Goal: Communication & Community: Answer question/provide support

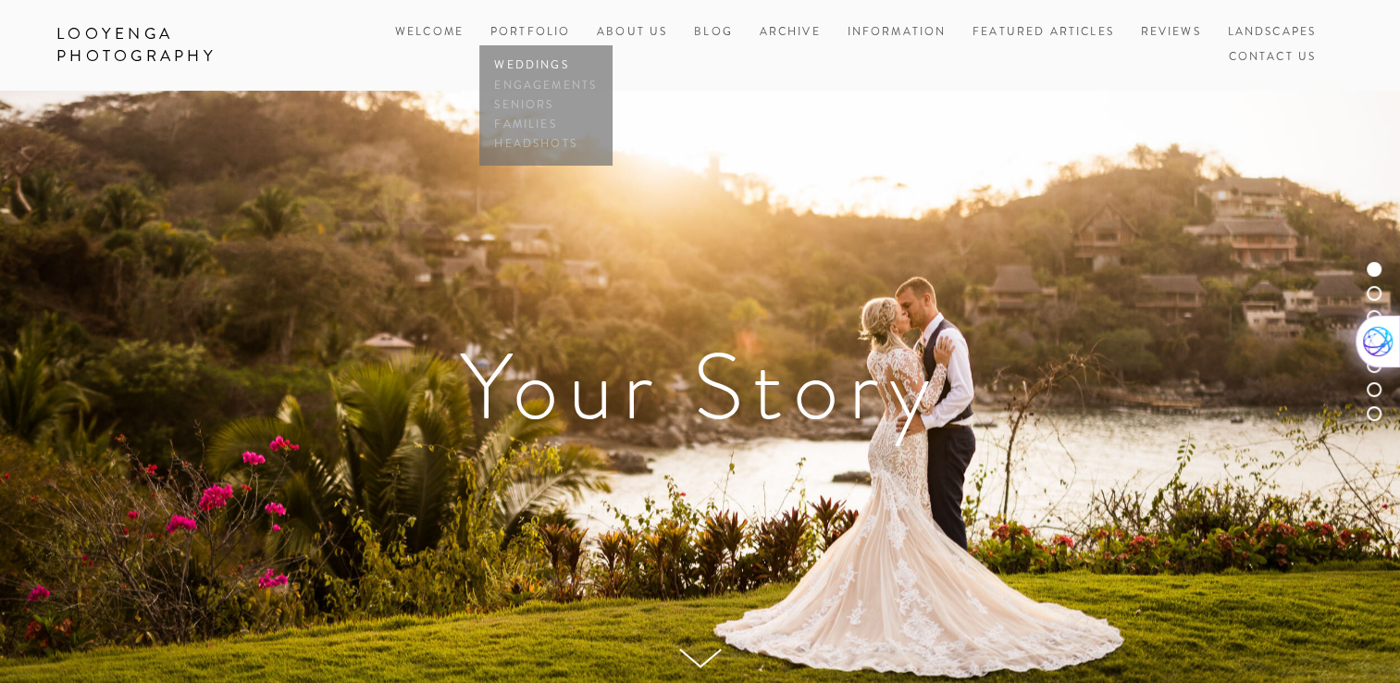
click at [549, 62] on link "Weddings" at bounding box center [546, 65] width 111 height 19
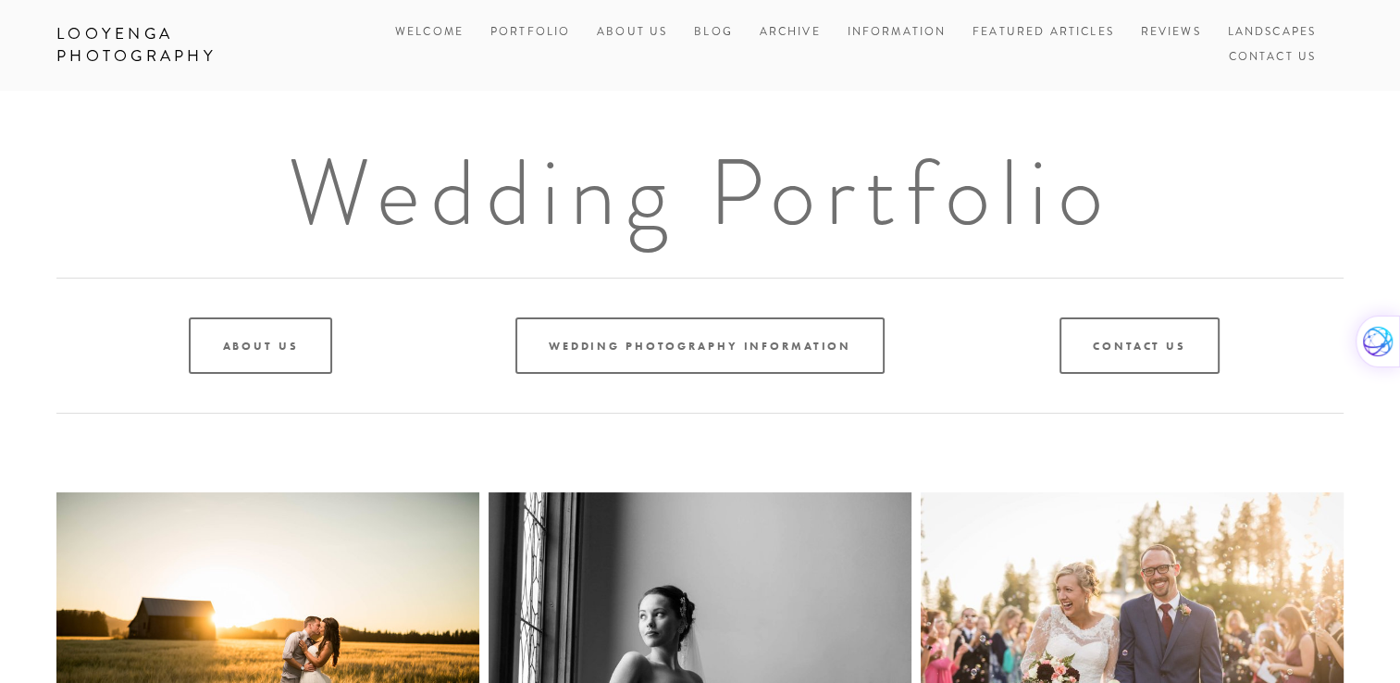
click at [677, 350] on link "Wedding Photography Information" at bounding box center [700, 345] width 369 height 56
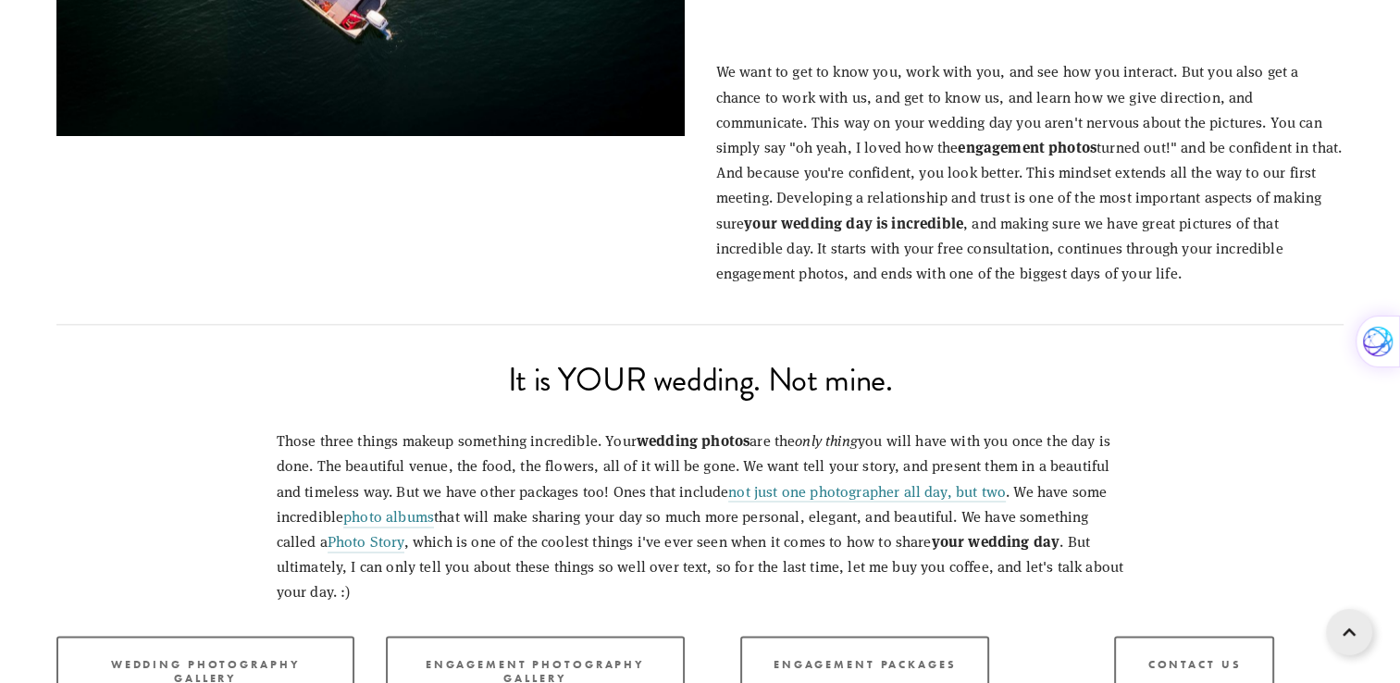
scroll to position [2305, 0]
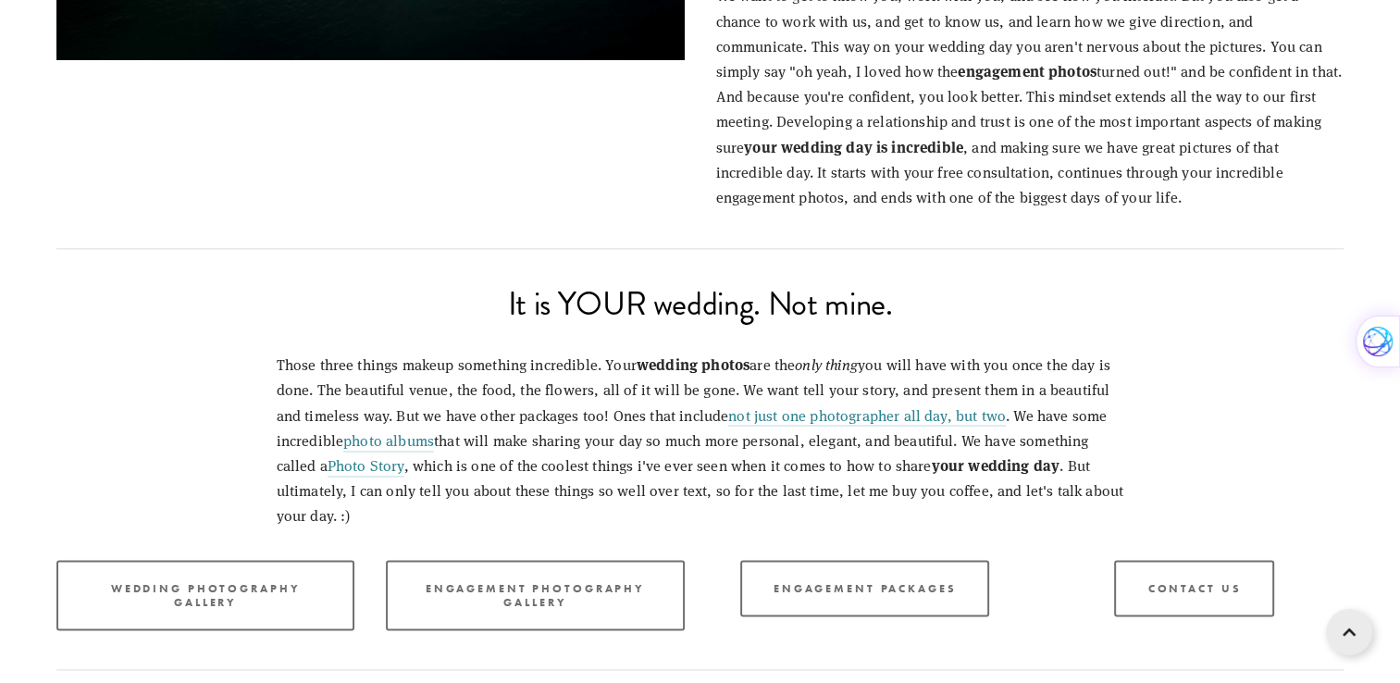
click at [211, 571] on link "Wedding Photography Gallery" at bounding box center [205, 595] width 298 height 70
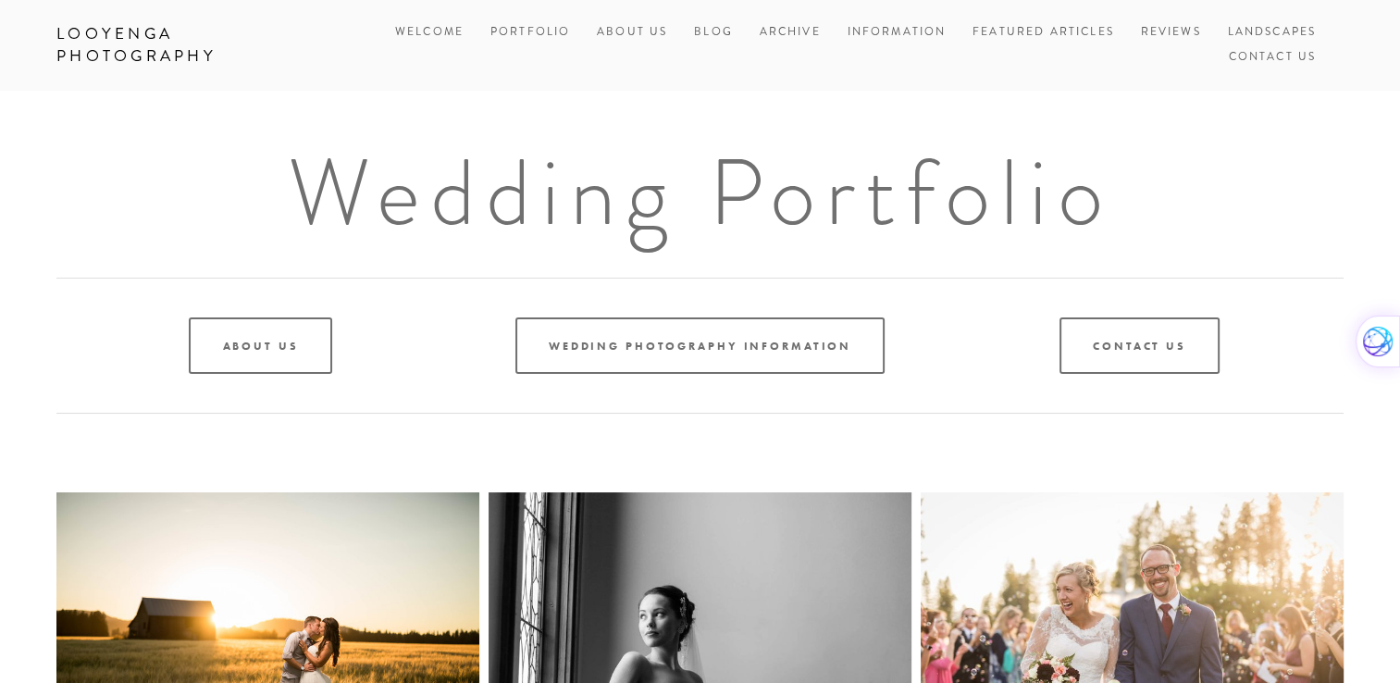
click at [1051, 31] on link "Featured Articles" at bounding box center [1044, 32] width 142 height 25
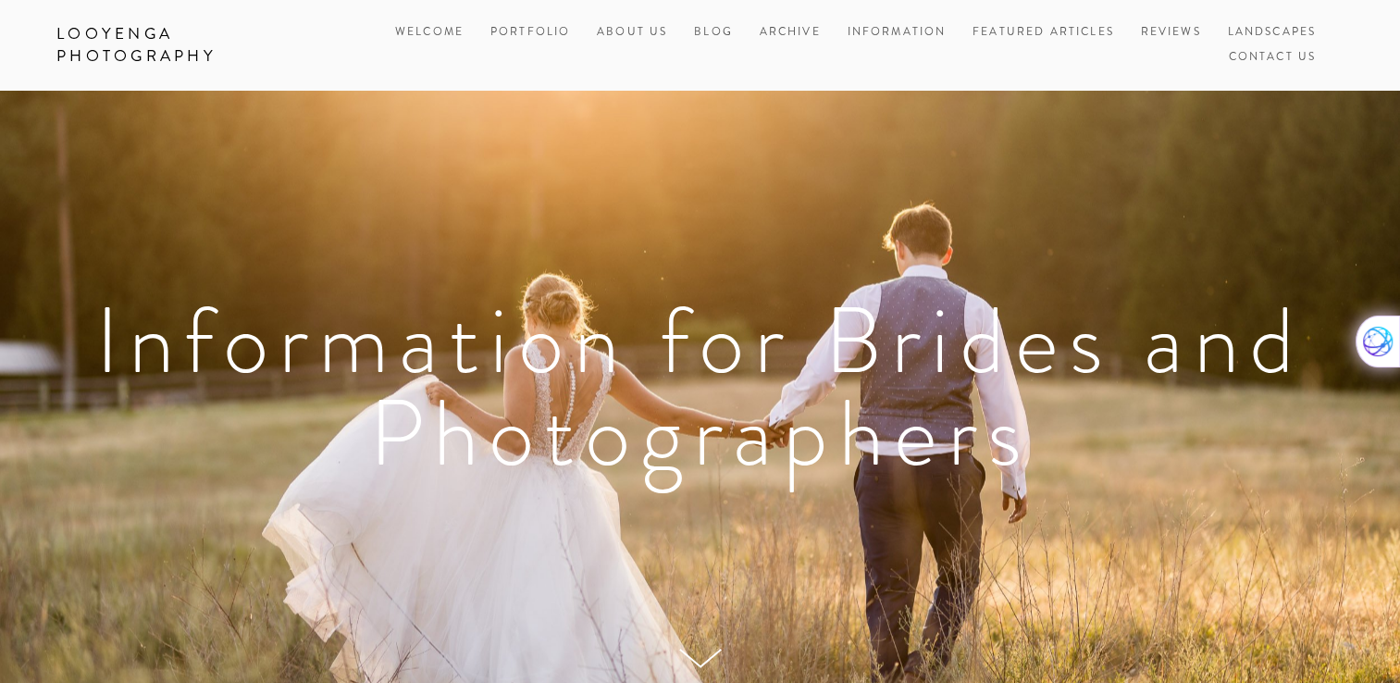
click at [1289, 57] on link "Contact Us" at bounding box center [1272, 57] width 88 height 25
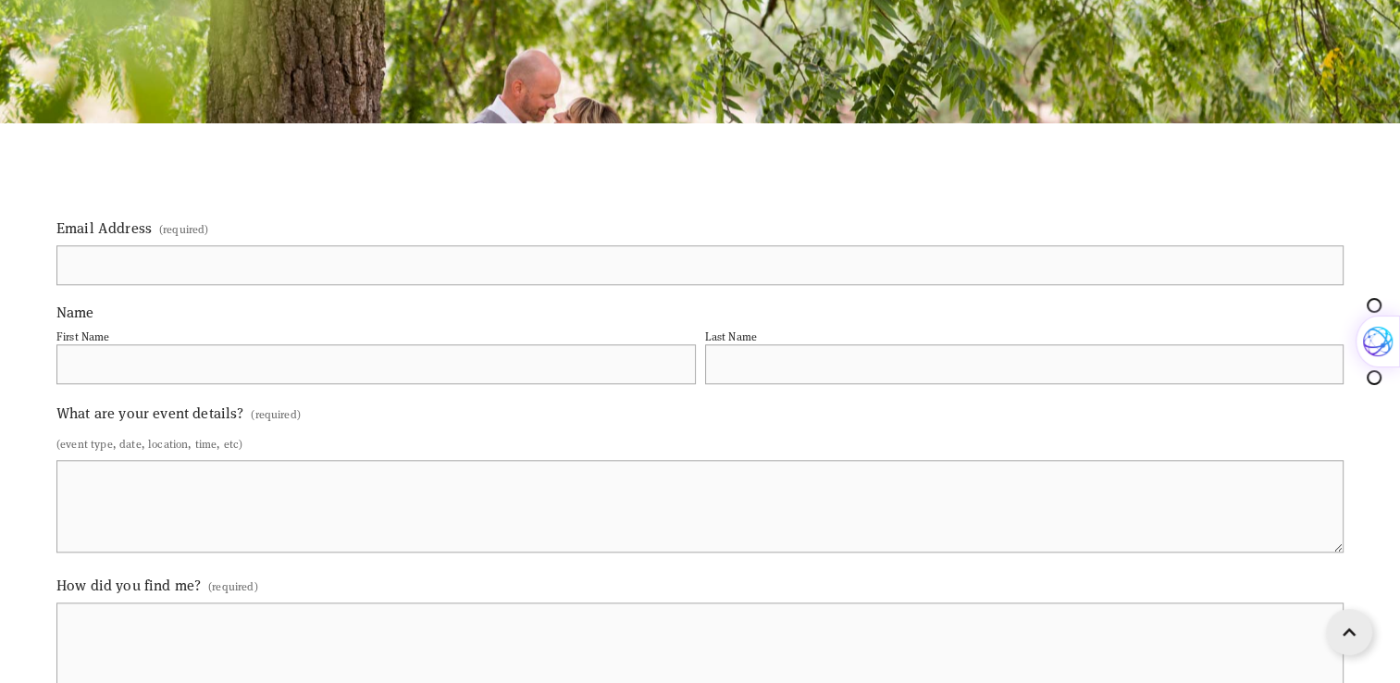
scroll to position [1877, 0]
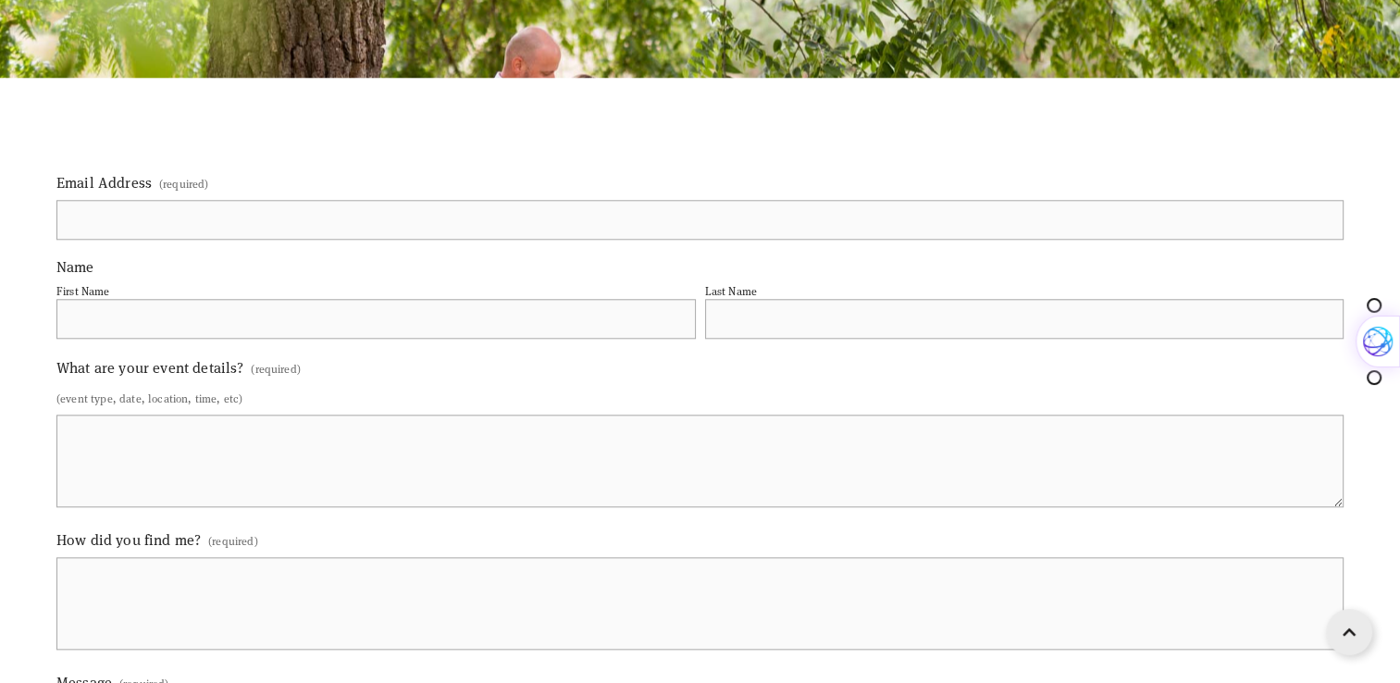
click at [472, 238] on input "Email Address (required)" at bounding box center [699, 220] width 1287 height 40
type input "[EMAIL_ADDRESS][DOMAIN_NAME]"
click at [369, 329] on input "First Name" at bounding box center [376, 319] width 640 height 40
type input "[PERSON_NAME]"
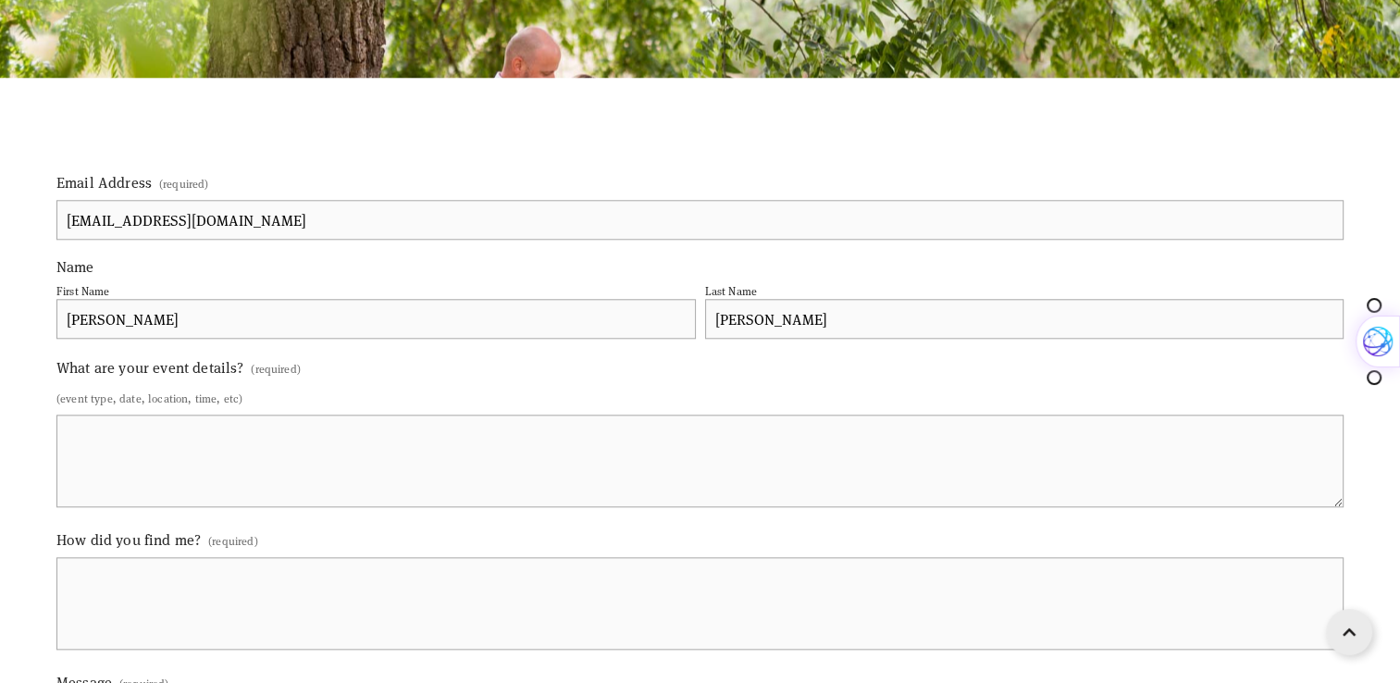
click at [186, 444] on textarea "What are your event details? (required)" at bounding box center [699, 461] width 1287 height 93
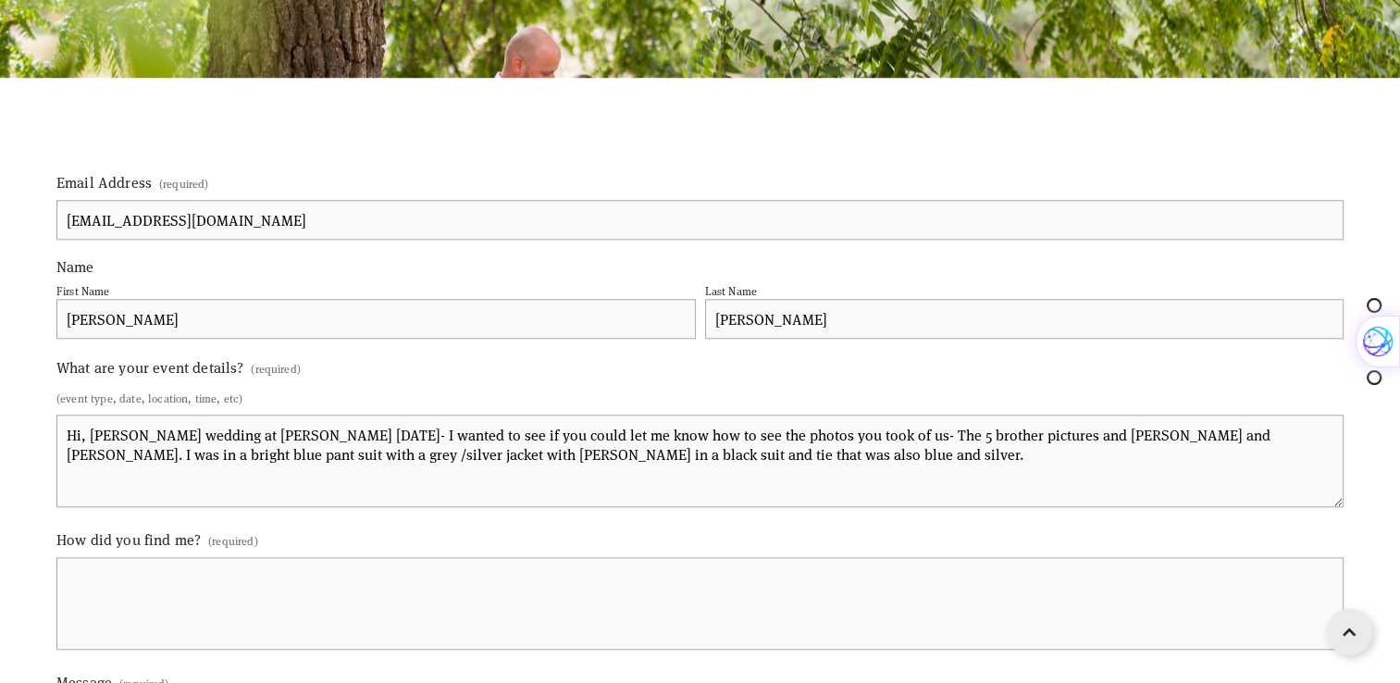
type textarea "Hi, [PERSON_NAME] wedding at [PERSON_NAME] [DATE]- I wanted to see if you could…"
click at [517, 533] on label "How did you find me? (required)" at bounding box center [699, 543] width 1287 height 30
click at [517, 557] on textarea "How did you find me? (required)" at bounding box center [699, 603] width 1287 height 93
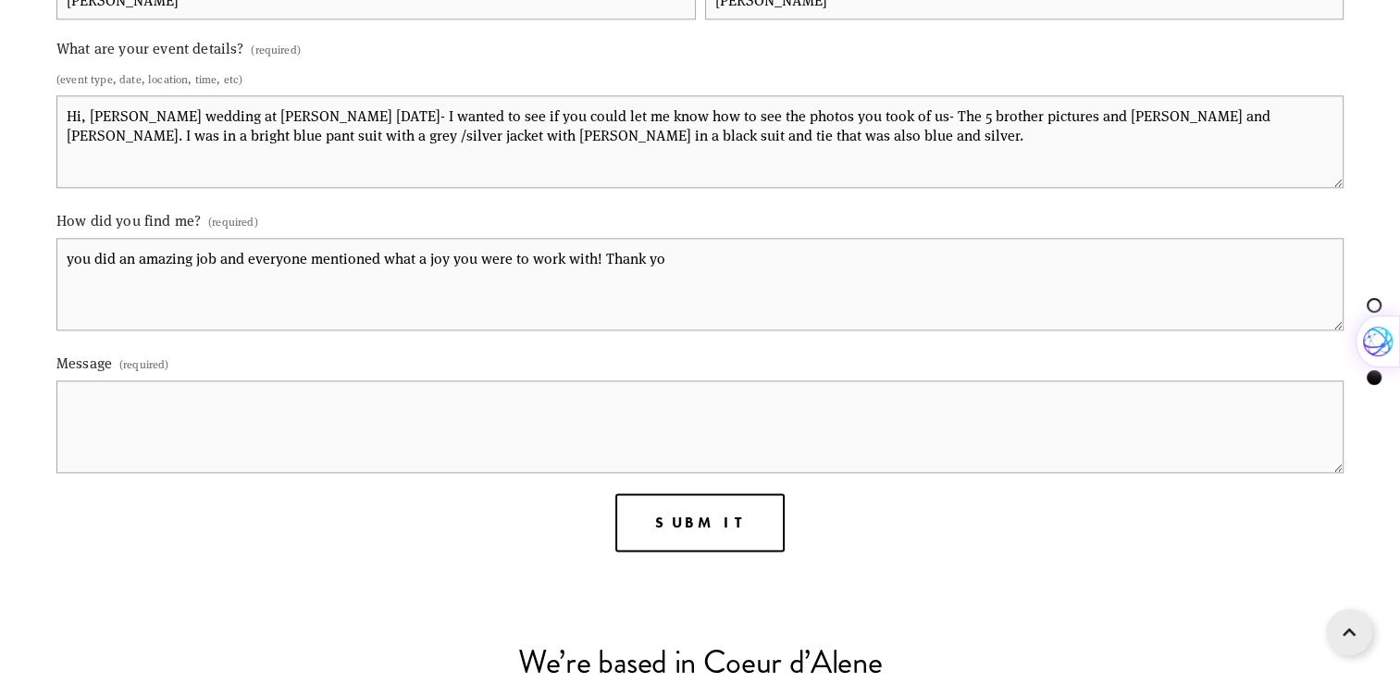
scroll to position [2205, 0]
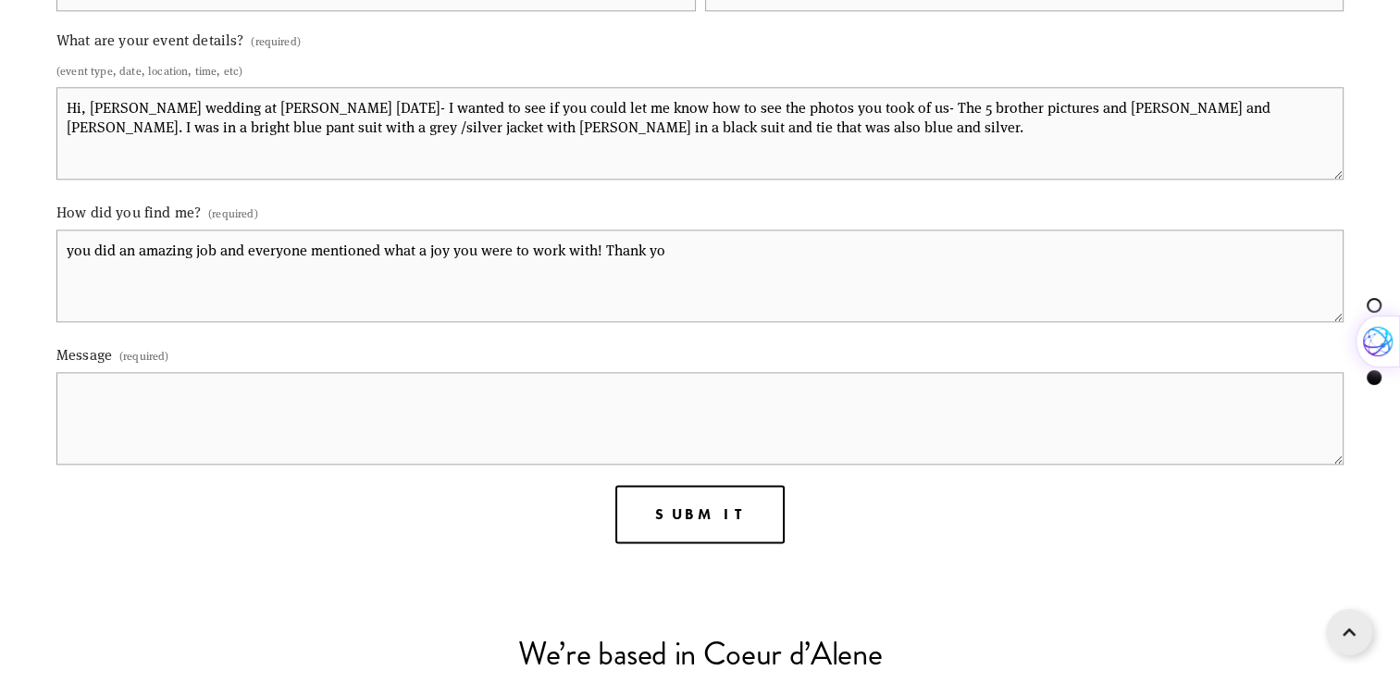
type textarea "you did an amazing job and everyone mentioned what a joy you were to work with!…"
drag, startPoint x: 624, startPoint y: 133, endPoint x: 354, endPoint y: 112, distance: 270.2
click at [354, 112] on textarea "Hi, [PERSON_NAME] wedding at [PERSON_NAME] [DATE]- I wanted to see if you could…" at bounding box center [699, 133] width 1287 height 93
type textarea "Hi, [PERSON_NAME] wedding at [PERSON_NAME] [DATE]-"
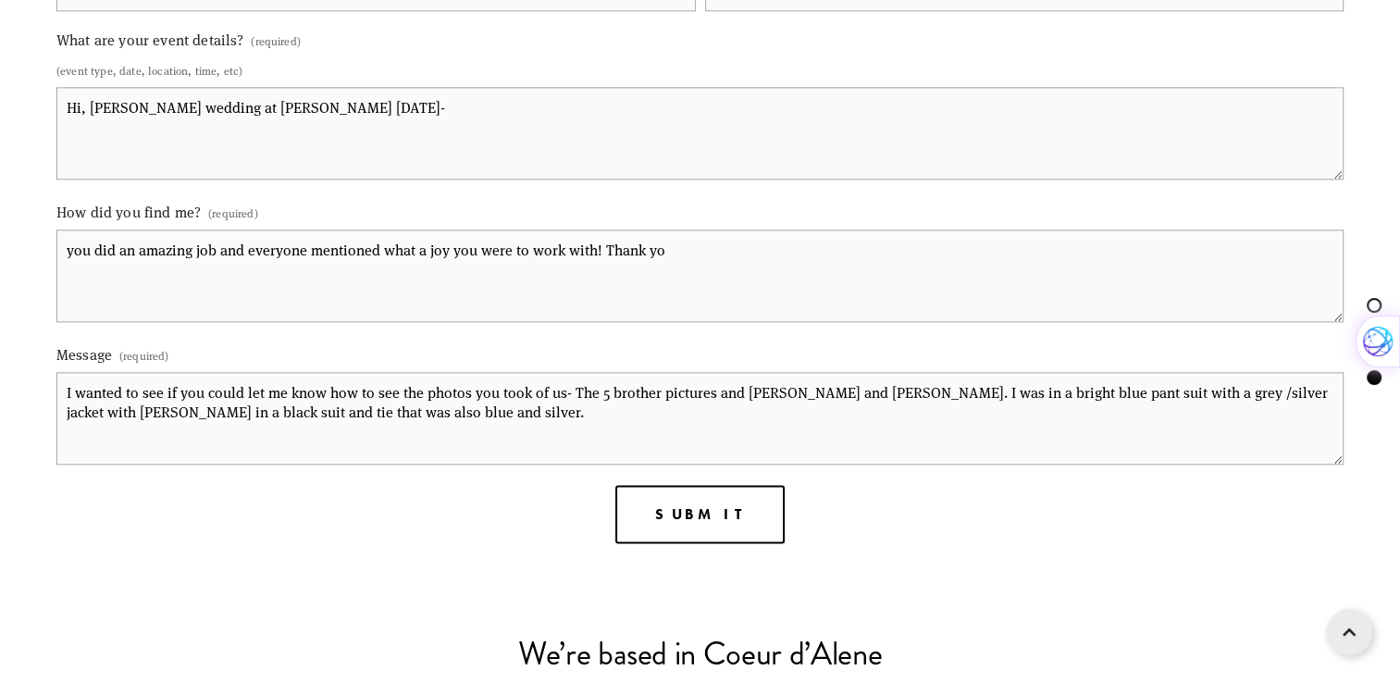
type textarea "I wanted to see if you could let me know how to see the photos you took of us- …"
click at [92, 106] on textarea "Hi, [PERSON_NAME] wedding at [PERSON_NAME] [DATE]-" at bounding box center [699, 133] width 1287 height 93
type textarea "[PERSON_NAME] wedding at [PERSON_NAME] [DATE]-"
click at [698, 519] on span "Submit" at bounding box center [699, 514] width 91 height 18
